Goal: Download file/media

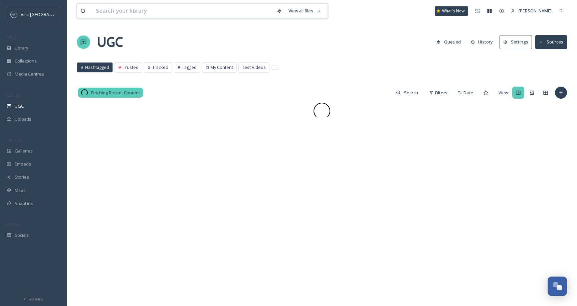
click at [137, 10] on input at bounding box center [183, 11] width 181 height 15
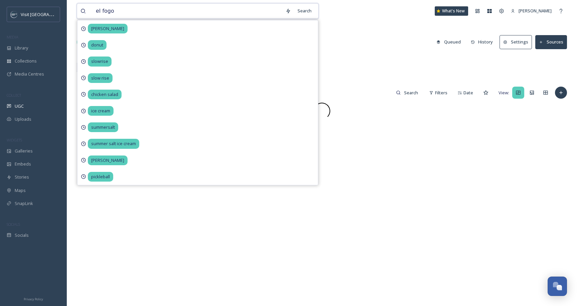
type input "el fogon"
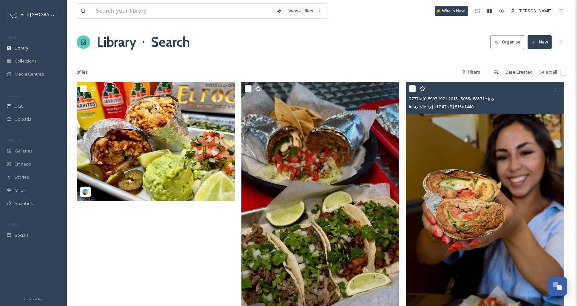
click at [411, 87] on input "checkbox" at bounding box center [412, 88] width 7 height 7
checkbox input "true"
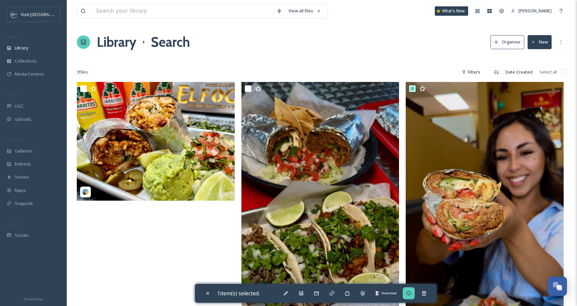
click at [408, 293] on icon at bounding box center [408, 292] width 5 height 5
click at [140, 8] on input at bounding box center [183, 11] width 181 height 15
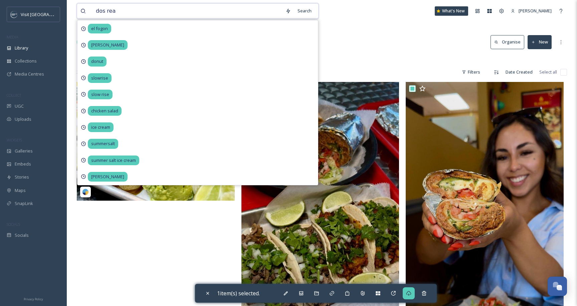
type input "dos real"
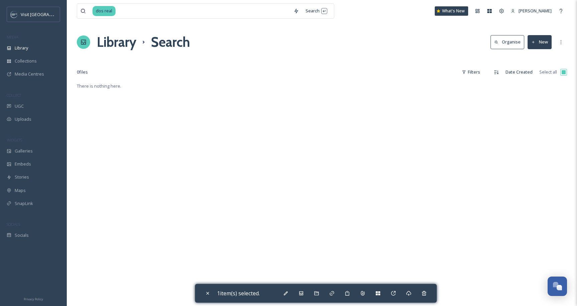
click at [378, 20] on div "dos real Search What's New [PERSON_NAME]" at bounding box center [322, 11] width 490 height 22
click at [158, 16] on input at bounding box center [203, 11] width 174 height 15
type input "d"
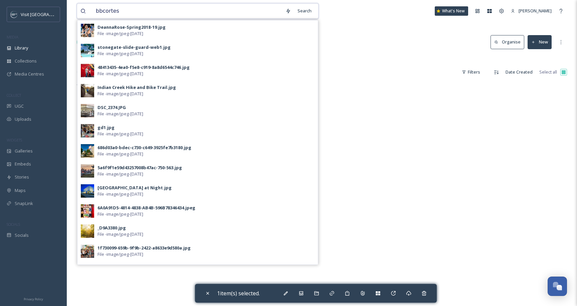
type input "bbcortess"
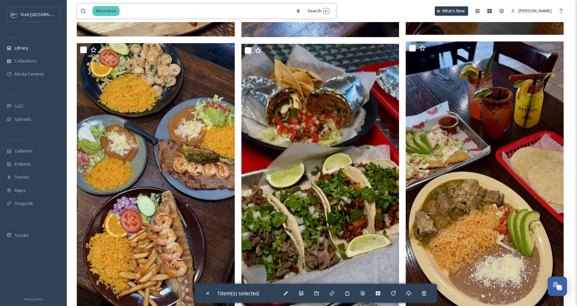
scroll to position [326, 0]
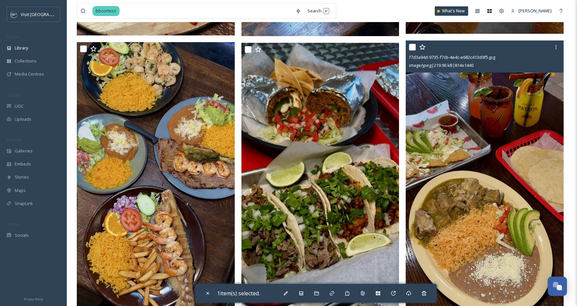
click at [442, 136] on img at bounding box center [485, 180] width 158 height 280
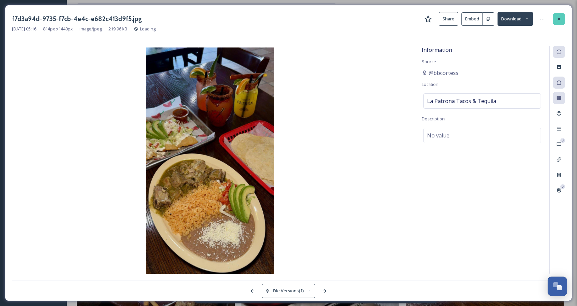
click at [558, 15] on div at bounding box center [559, 19] width 12 height 12
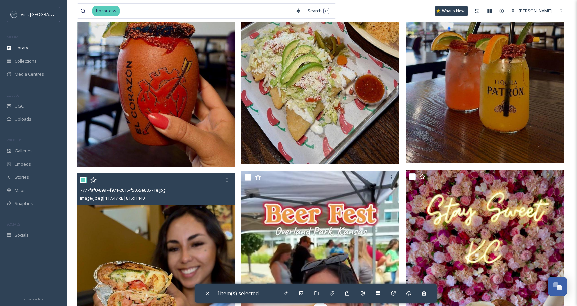
scroll to position [693, 0]
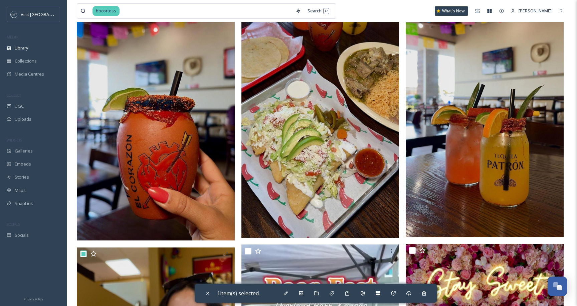
click at [336, 133] on img at bounding box center [320, 98] width 158 height 277
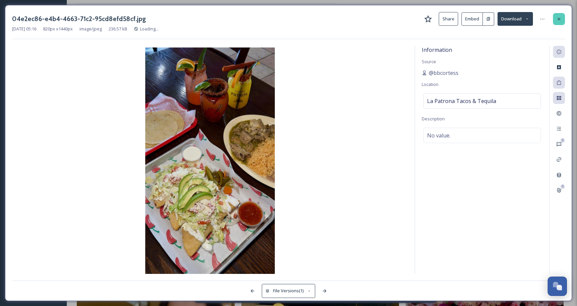
click at [563, 14] on div at bounding box center [559, 19] width 12 height 12
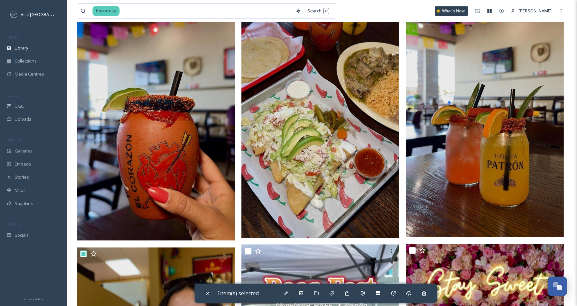
click at [512, 72] on img at bounding box center [485, 98] width 158 height 278
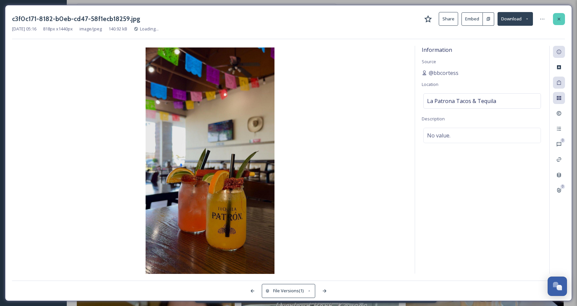
click at [559, 19] on icon at bounding box center [558, 18] width 5 height 5
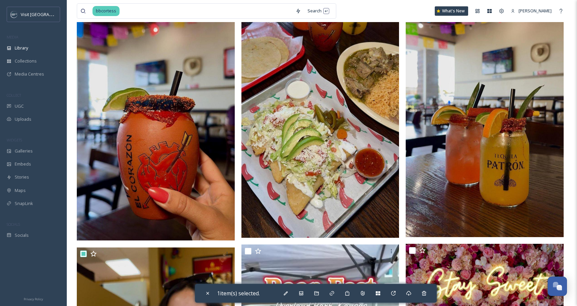
click at [217, 140] on img at bounding box center [156, 100] width 158 height 279
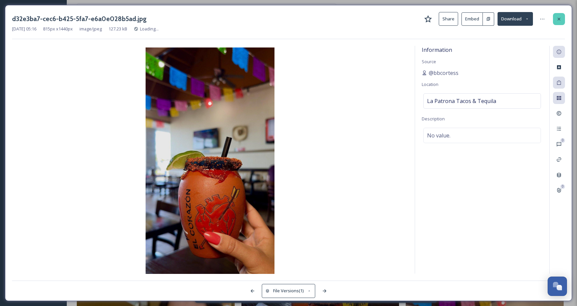
click at [561, 19] on icon at bounding box center [558, 18] width 5 height 5
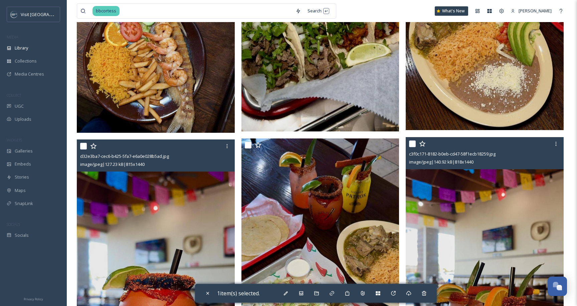
scroll to position [407, 0]
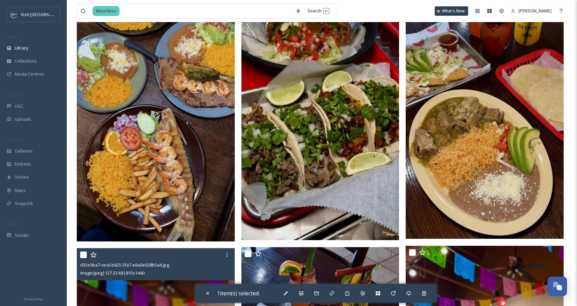
click at [488, 119] on img at bounding box center [485, 99] width 158 height 280
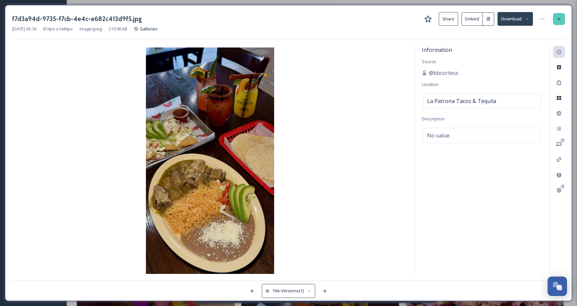
click at [560, 16] on icon at bounding box center [558, 18] width 5 height 5
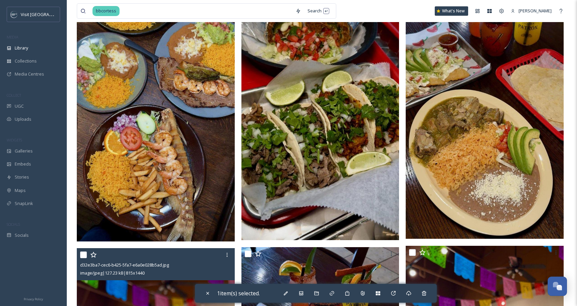
click at [337, 92] on img at bounding box center [320, 101] width 158 height 278
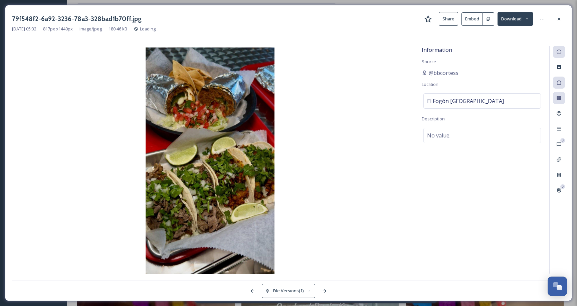
click at [551, 19] on div "79f548f2-6a92-3236-78a3-328bad1b70ff.jpg Share Embed Download" at bounding box center [288, 19] width 553 height 14
click at [556, 19] on div at bounding box center [559, 19] width 12 height 12
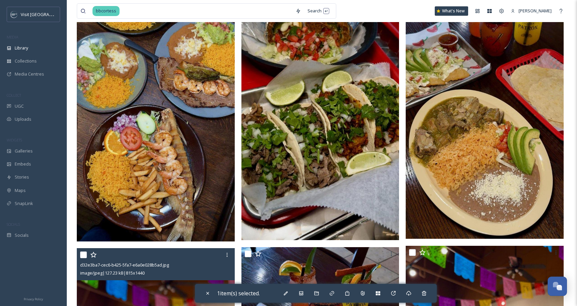
click at [188, 101] on img at bounding box center [156, 101] width 158 height 280
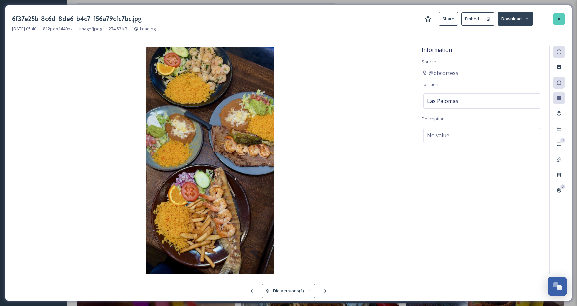
click at [561, 15] on div at bounding box center [559, 19] width 12 height 12
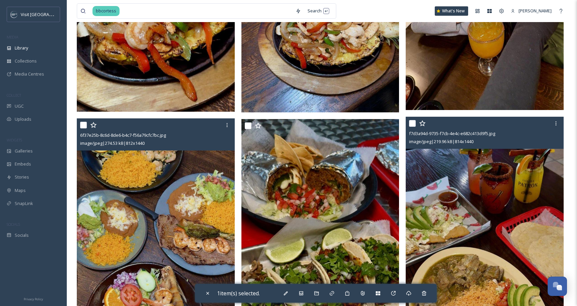
scroll to position [141, 0]
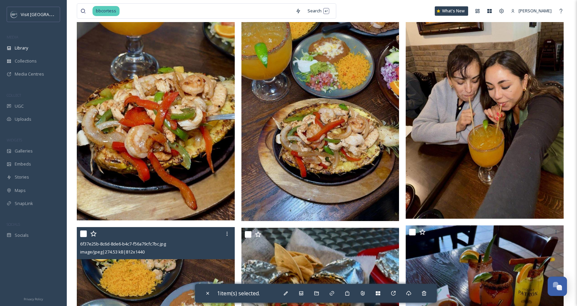
click at [492, 80] on img at bounding box center [485, 79] width 158 height 277
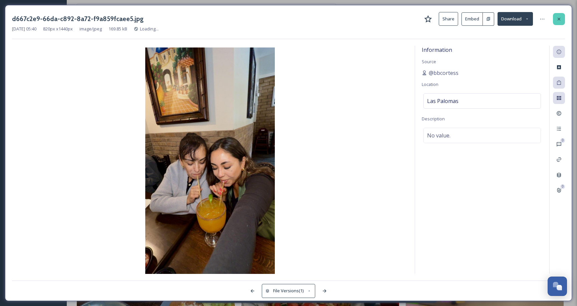
click at [558, 18] on icon at bounding box center [559, 18] width 3 height 3
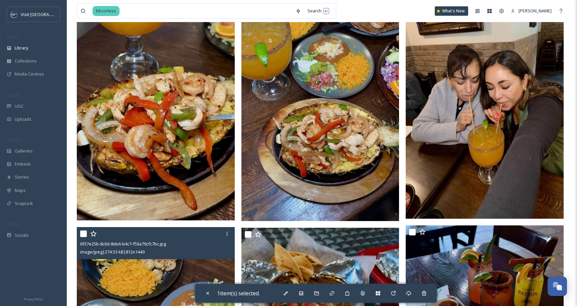
click at [310, 113] on img at bounding box center [320, 81] width 158 height 280
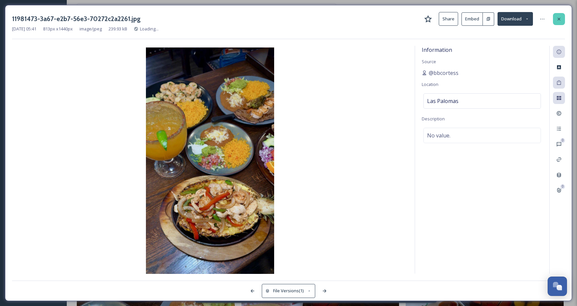
click at [556, 15] on div at bounding box center [559, 19] width 12 height 12
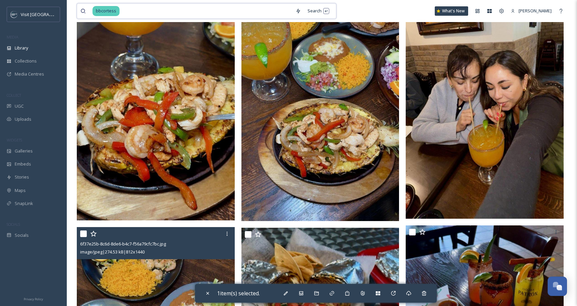
click at [183, 9] on input at bounding box center [206, 11] width 172 height 15
type input "b"
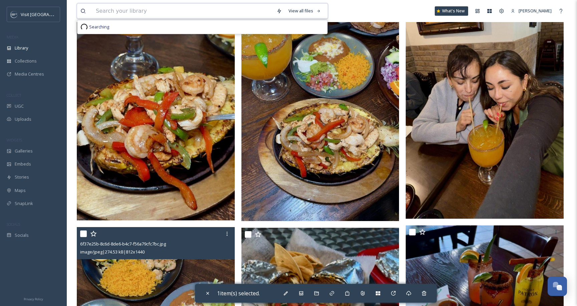
type input "y"
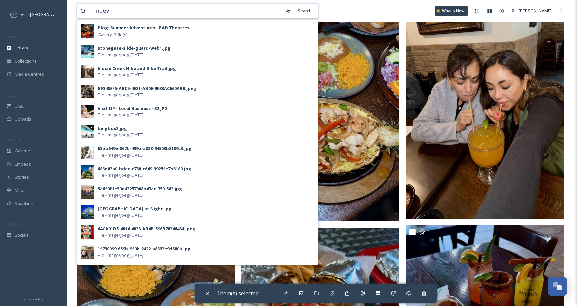
type input "nueva"
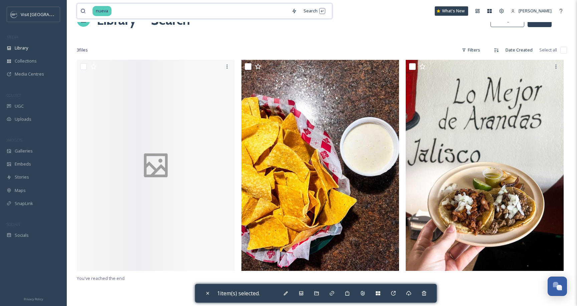
scroll to position [23, 0]
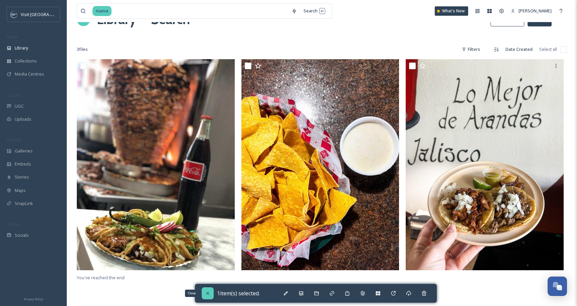
click at [208, 290] on icon at bounding box center [207, 292] width 5 height 5
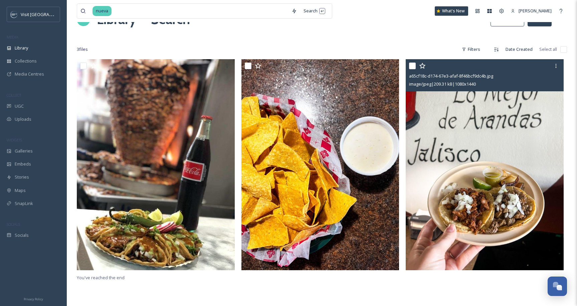
click at [413, 68] on input "checkbox" at bounding box center [412, 65] width 7 height 7
checkbox input "true"
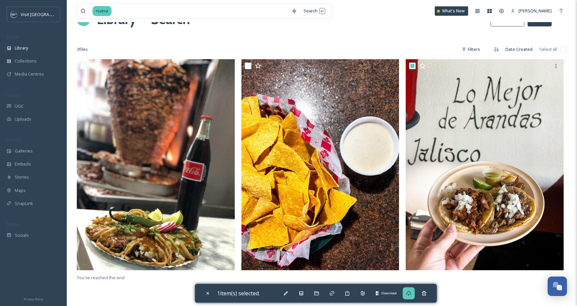
click at [414, 293] on div "Download" at bounding box center [409, 293] width 12 height 12
click at [185, 16] on input at bounding box center [200, 11] width 176 height 15
type input "n"
type input "patrona"
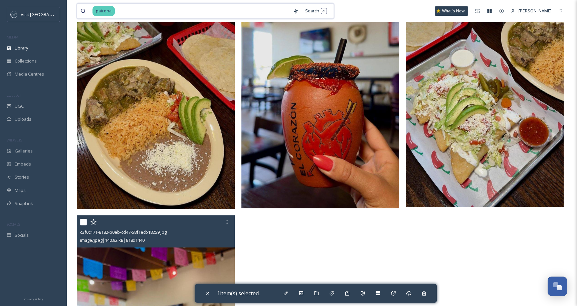
scroll to position [22, 0]
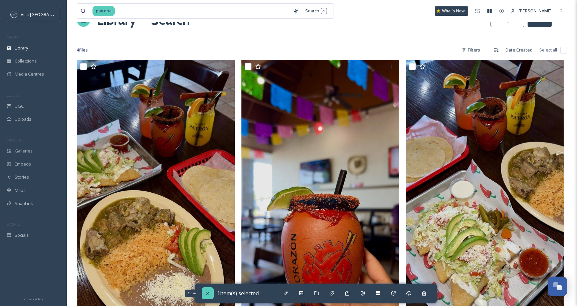
click at [208, 293] on icon at bounding box center [207, 293] width 3 height 3
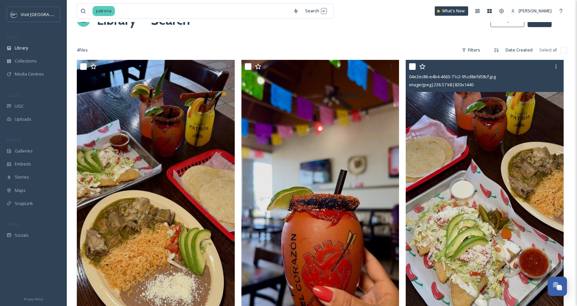
click at [414, 65] on input "checkbox" at bounding box center [412, 66] width 7 height 7
checkbox input "true"
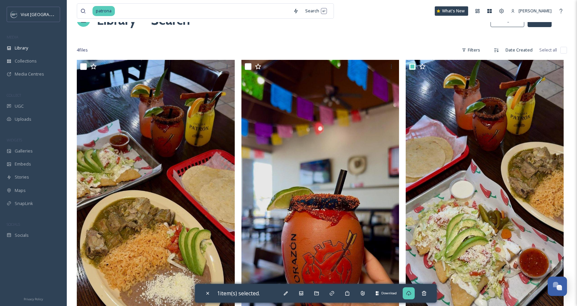
click at [412, 290] on icon at bounding box center [408, 292] width 5 height 5
click at [195, 5] on input at bounding box center [203, 11] width 174 height 15
type input "paloma"
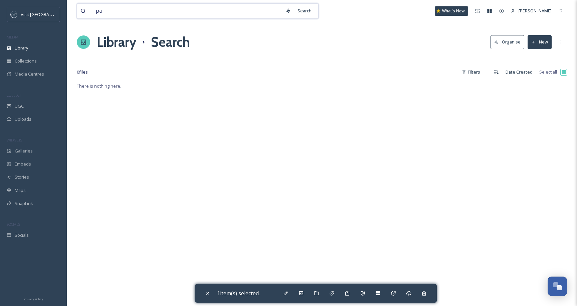
type input "p"
type input "las"
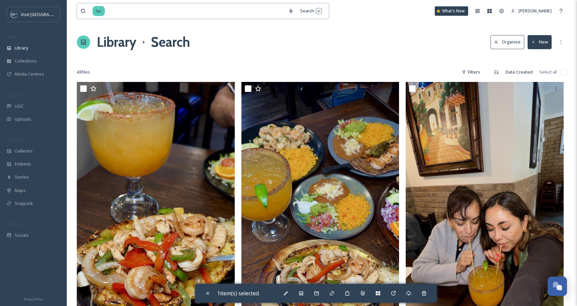
scroll to position [41, 0]
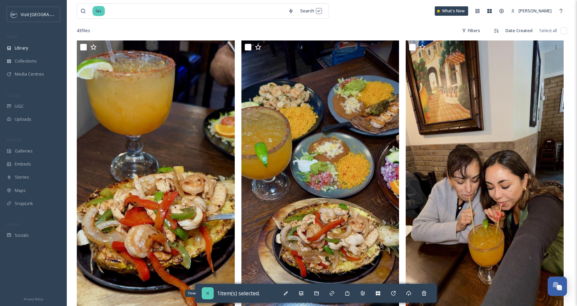
click at [208, 289] on div "Close" at bounding box center [208, 293] width 12 height 12
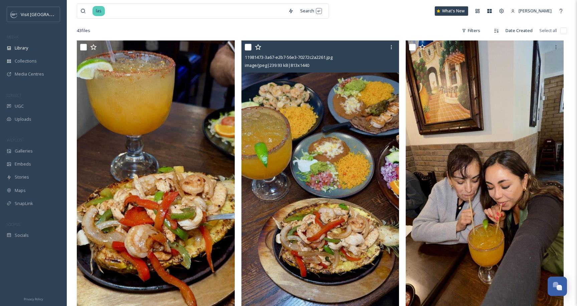
click at [247, 49] on input "checkbox" at bounding box center [248, 47] width 7 height 7
checkbox input "true"
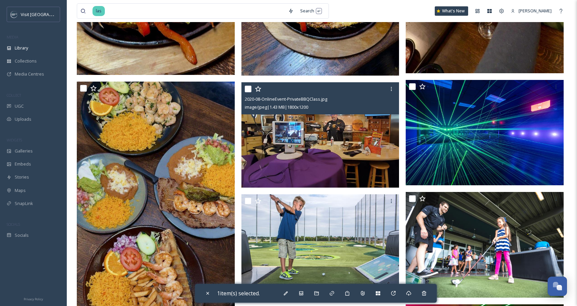
scroll to position [287, 0]
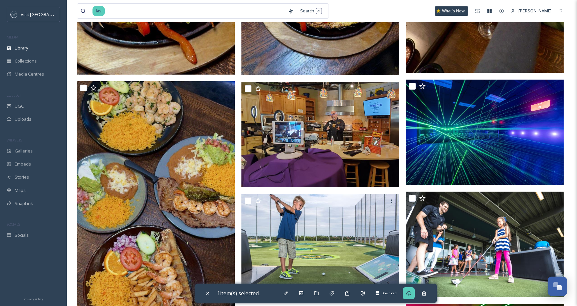
click at [415, 291] on div "Download" at bounding box center [409, 293] width 12 height 12
